Goal: Navigation & Orientation: Find specific page/section

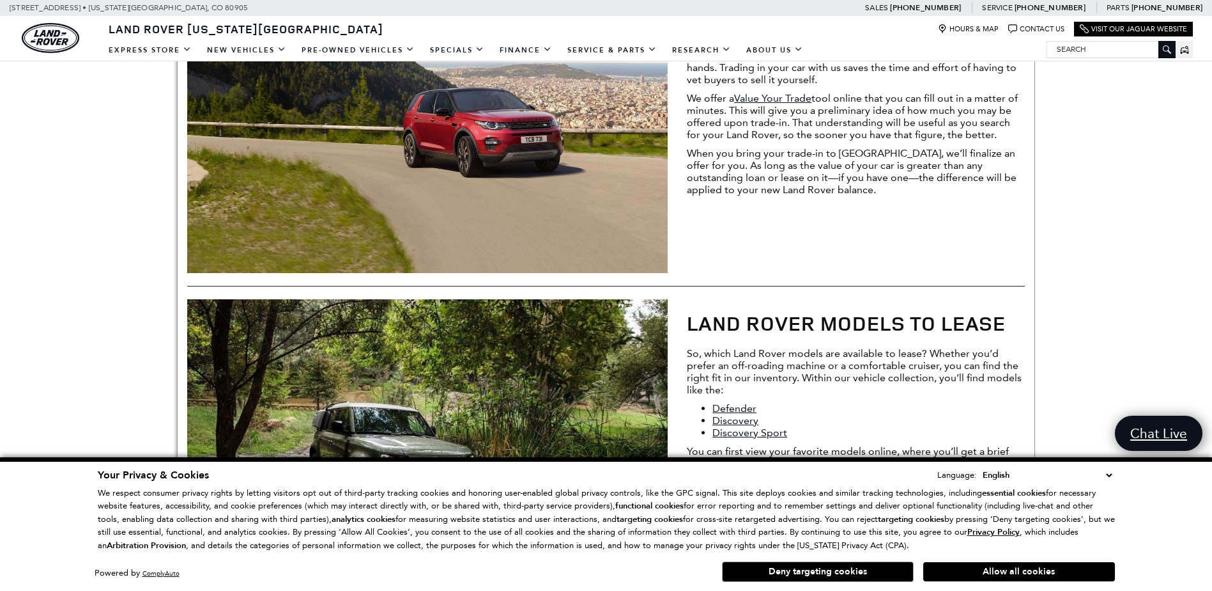
scroll to position [1470, 0]
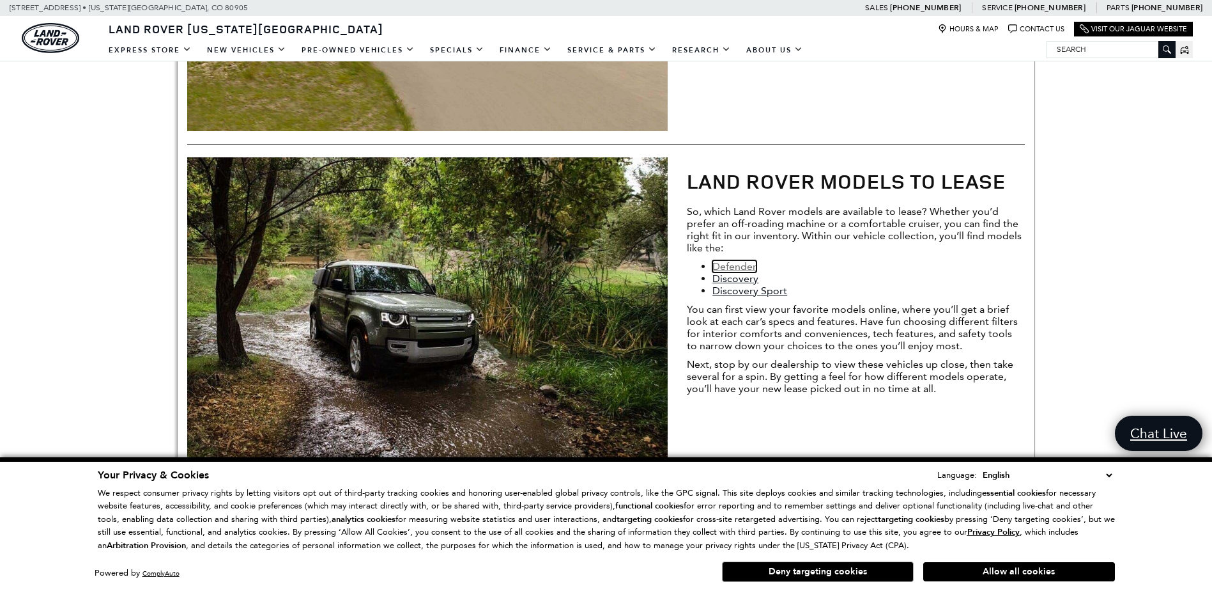
click at [737, 265] on link "Defender" at bounding box center [735, 266] width 44 height 12
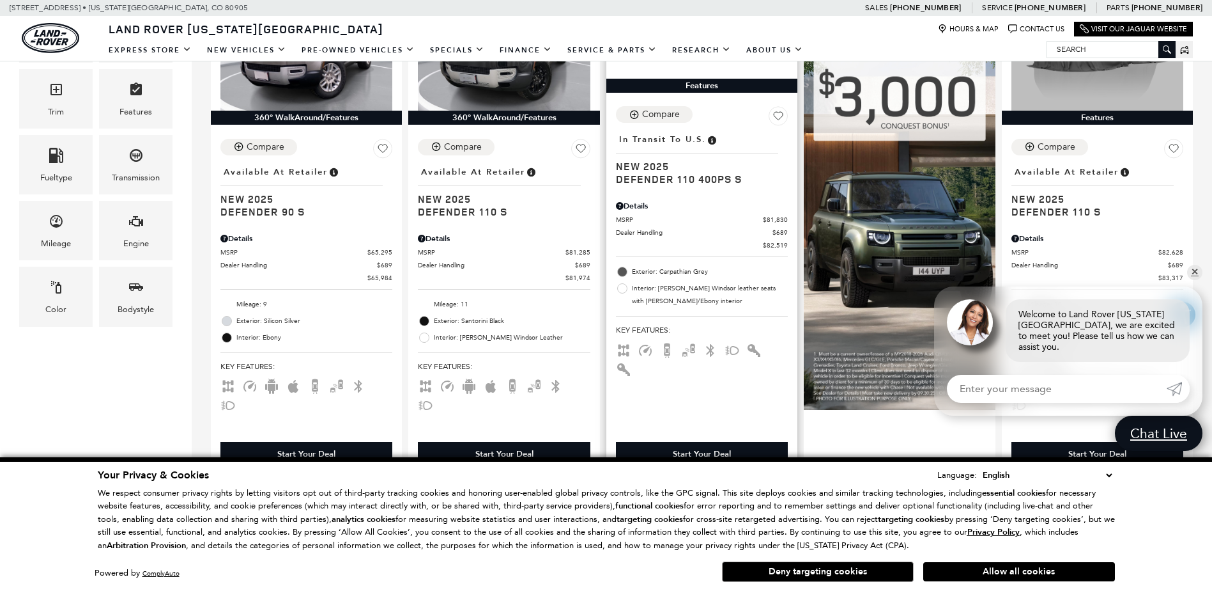
scroll to position [447, 0]
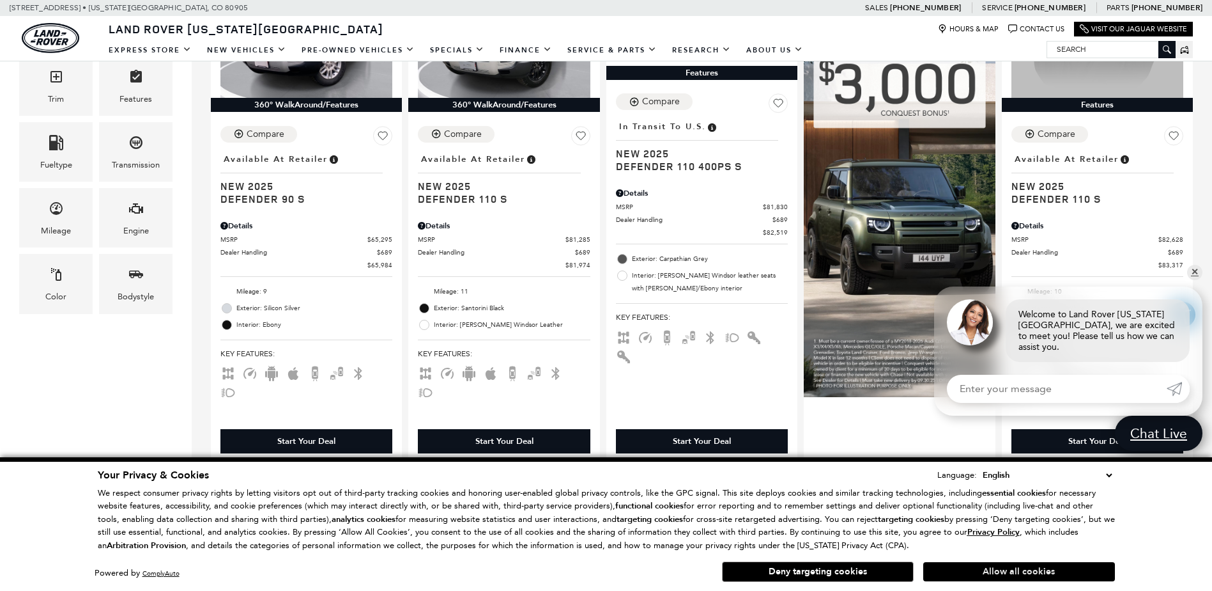
click at [1034, 568] on button "Allow all cookies" at bounding box center [1019, 571] width 192 height 19
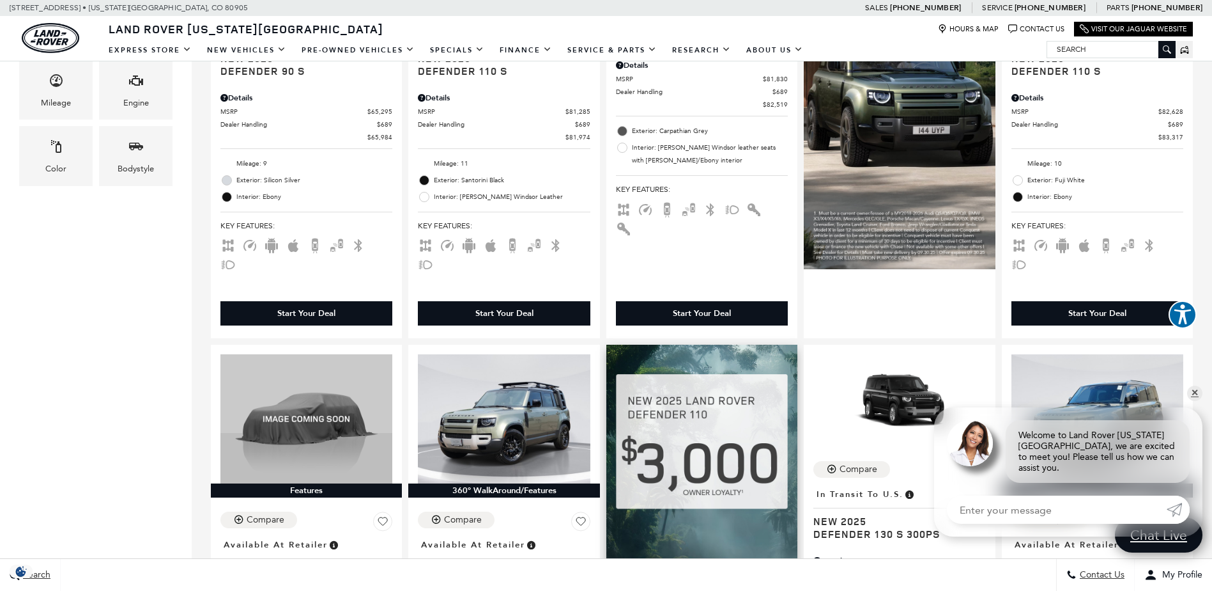
scroll to position [639, 0]
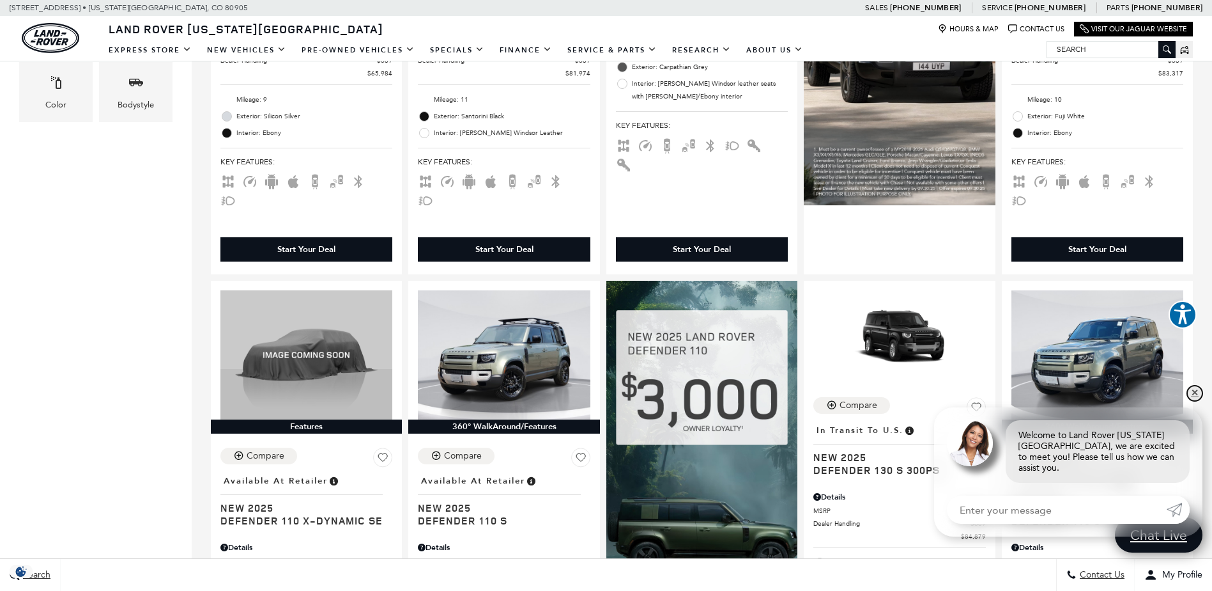
click at [1194, 401] on link "✕" at bounding box center [1194, 392] width 15 height 15
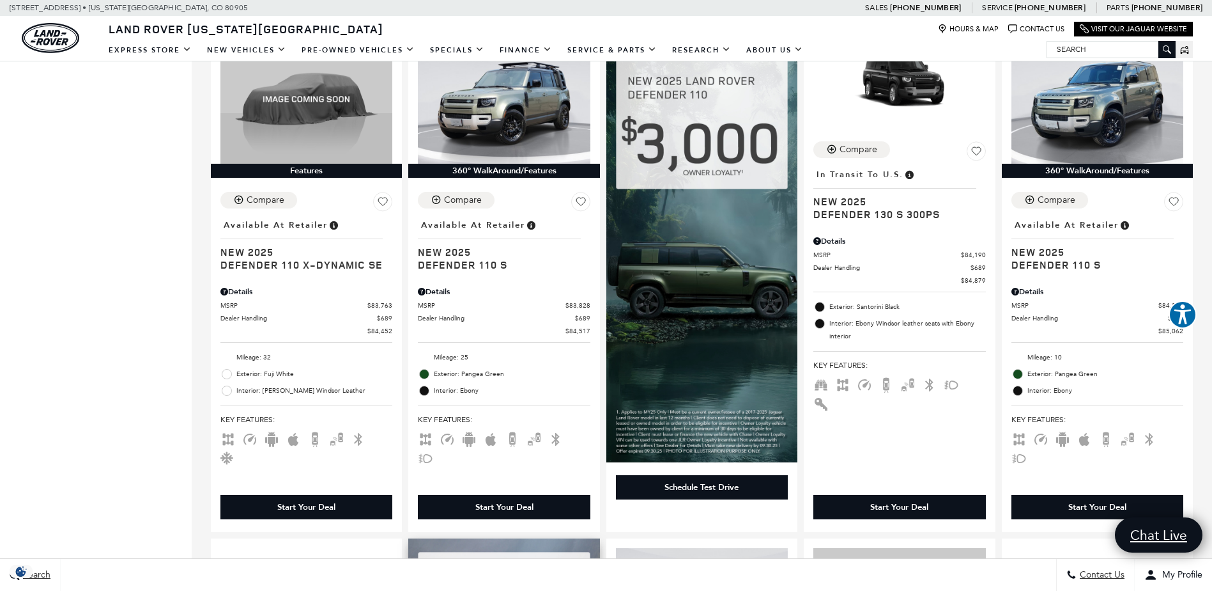
scroll to position [575, 0]
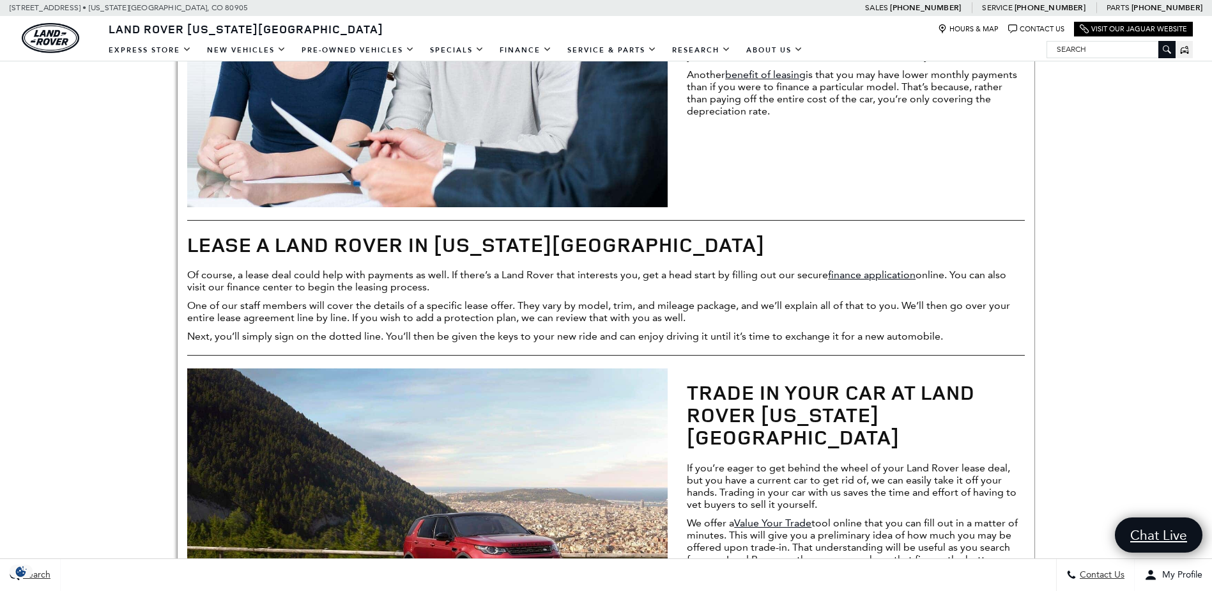
scroll to position [893, 0]
